Goal: Use online tool/utility: Utilize a website feature to perform a specific function

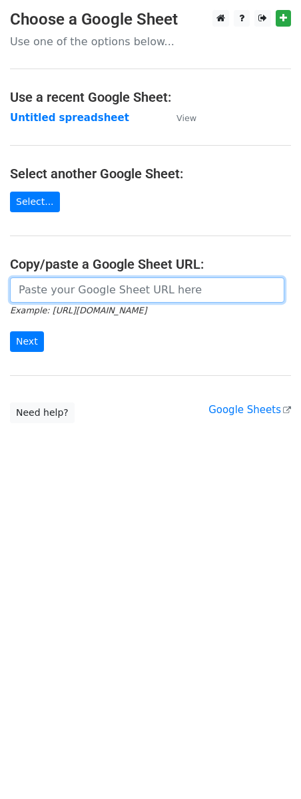
click at [128, 293] on input "url" at bounding box center [147, 290] width 274 height 25
paste input "[URL][DOMAIN_NAME]"
type input "https://docs.google.com/spreadsheets/d/1uE0vptwlOd_vVTG_oEa_TzLTbkp54gHQclc_nxp…"
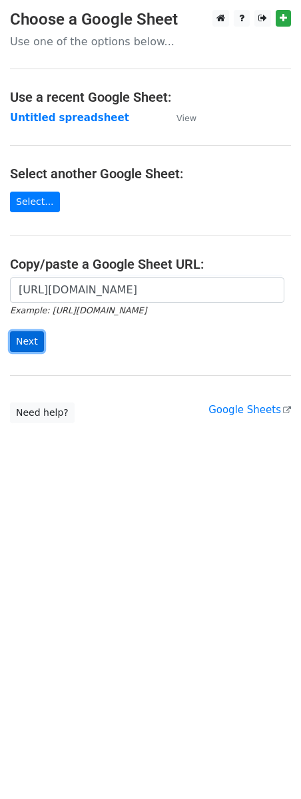
click at [28, 350] on input "Next" at bounding box center [27, 341] width 34 height 21
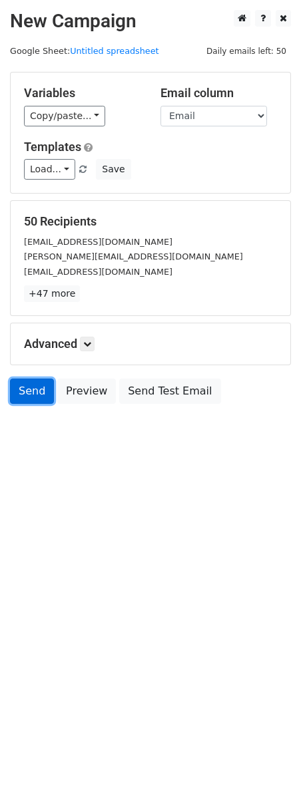
click at [19, 389] on link "Send" at bounding box center [32, 391] width 44 height 25
